Goal: Navigation & Orientation: Find specific page/section

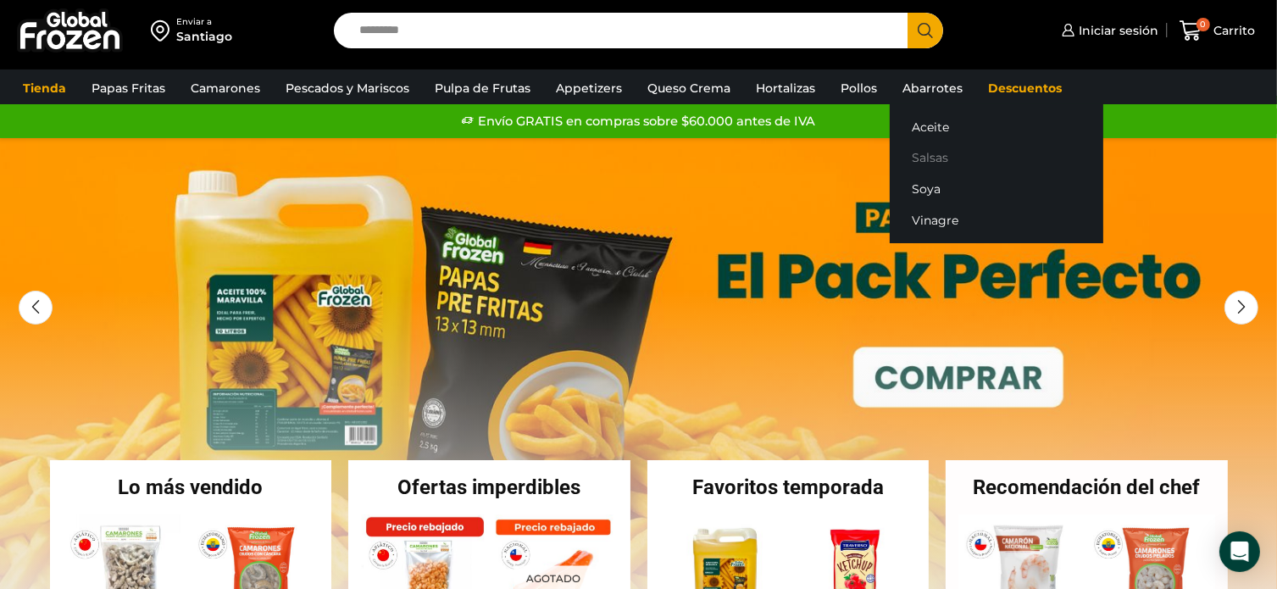
click at [932, 157] on link "Salsas" at bounding box center [995, 157] width 213 height 31
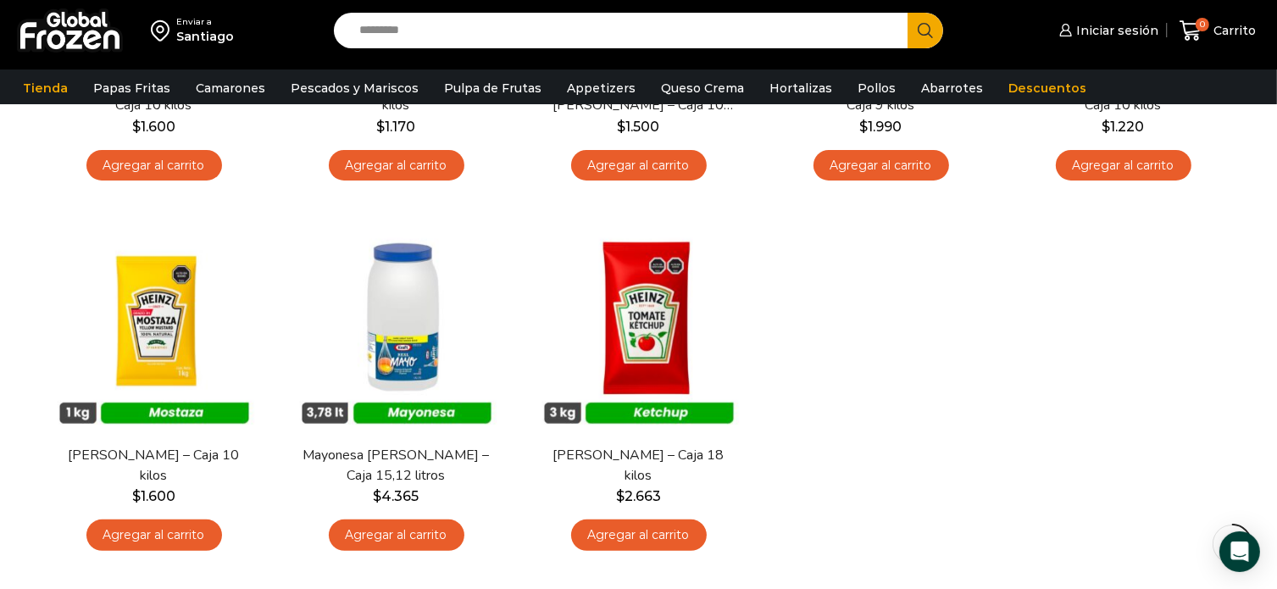
scroll to position [424, 0]
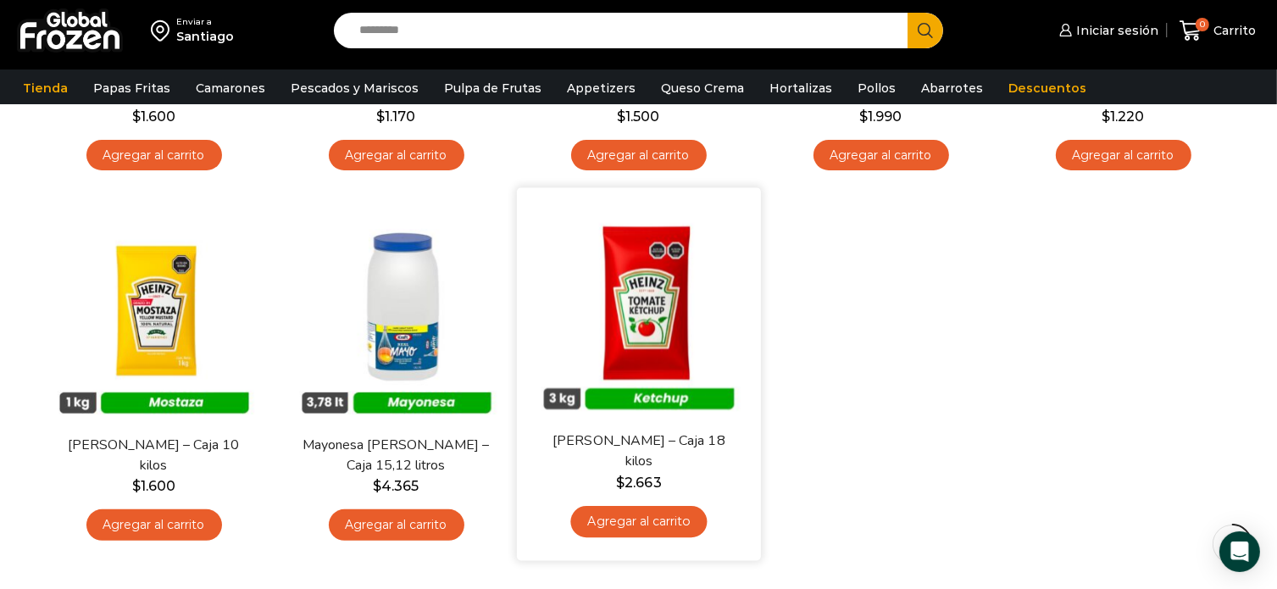
click at [521, 224] on div "En stock Vista Rápida Ketchup Heinz – Caja 18 kilos $ 2.663 Agregar al carrito" at bounding box center [638, 374] width 244 height 373
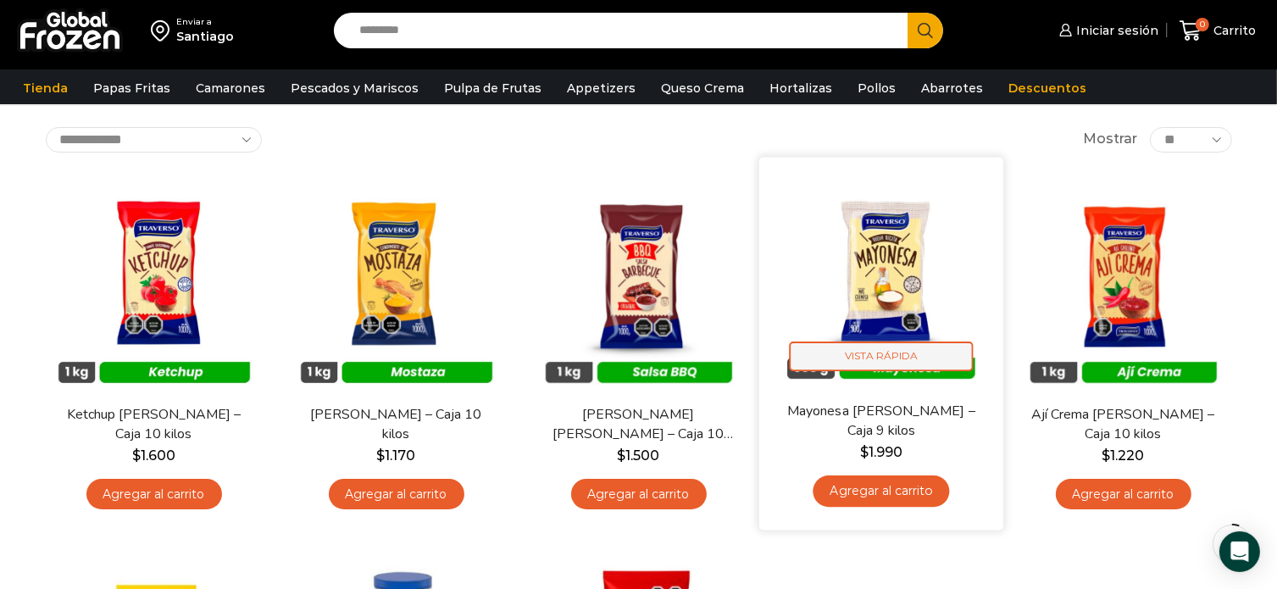
scroll to position [0, 0]
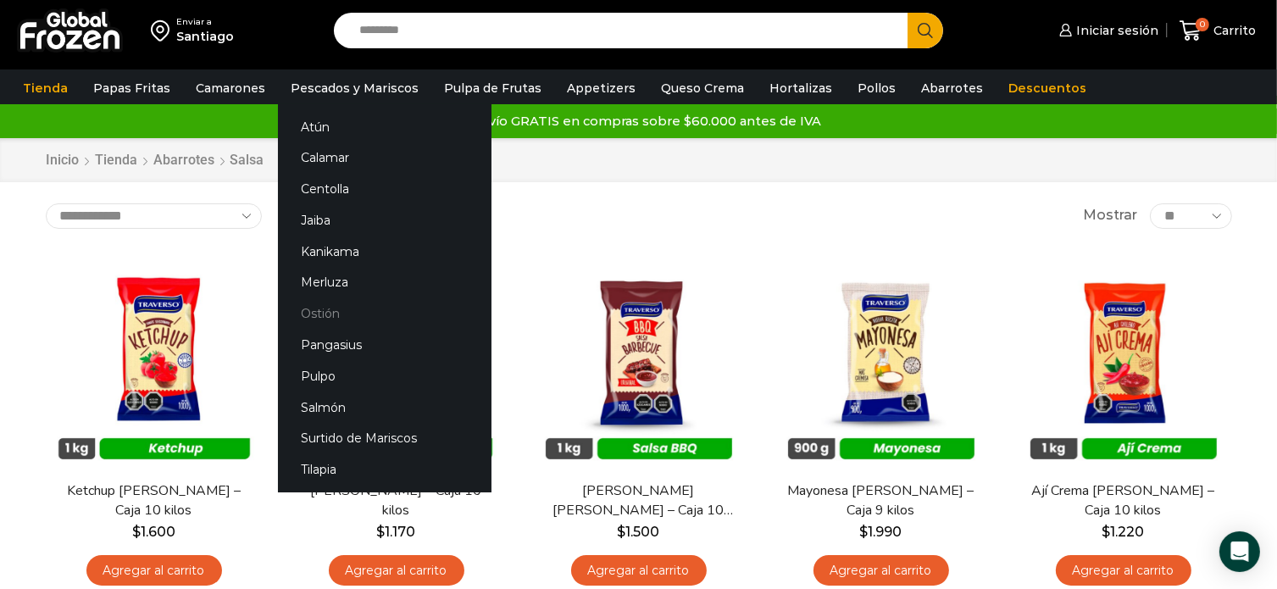
click at [313, 314] on link "Ostión" at bounding box center [384, 313] width 213 height 31
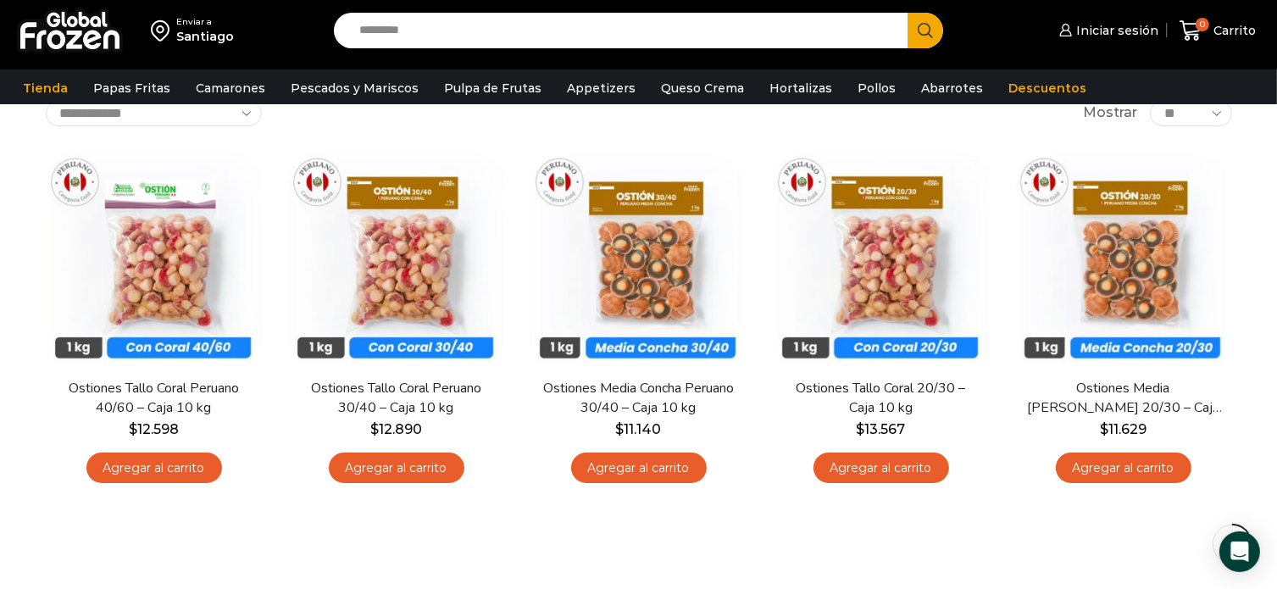
scroll to position [85, 0]
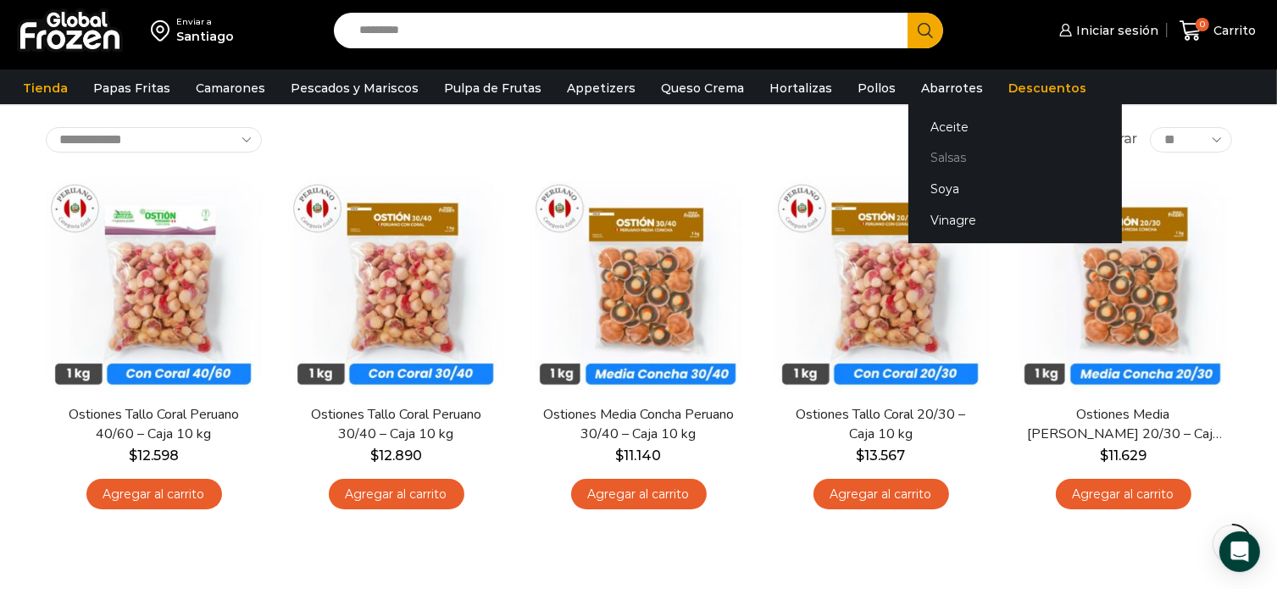
click at [938, 155] on link "Salsas" at bounding box center [1014, 157] width 213 height 31
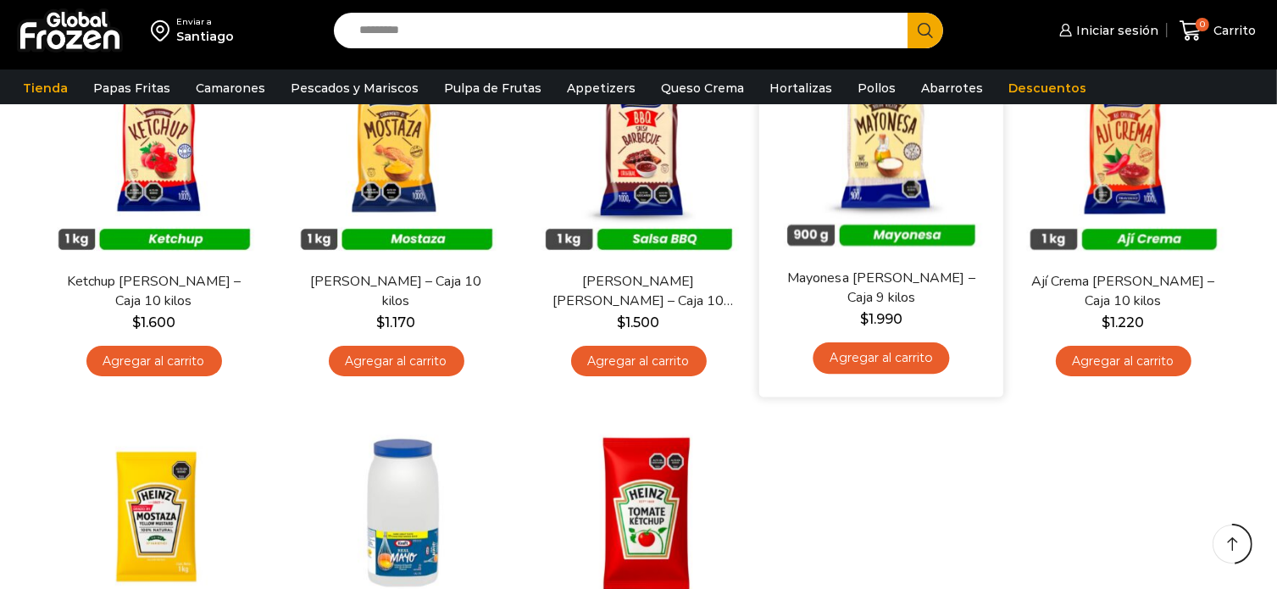
scroll to position [424, 0]
